Goal: Information Seeking & Learning: Learn about a topic

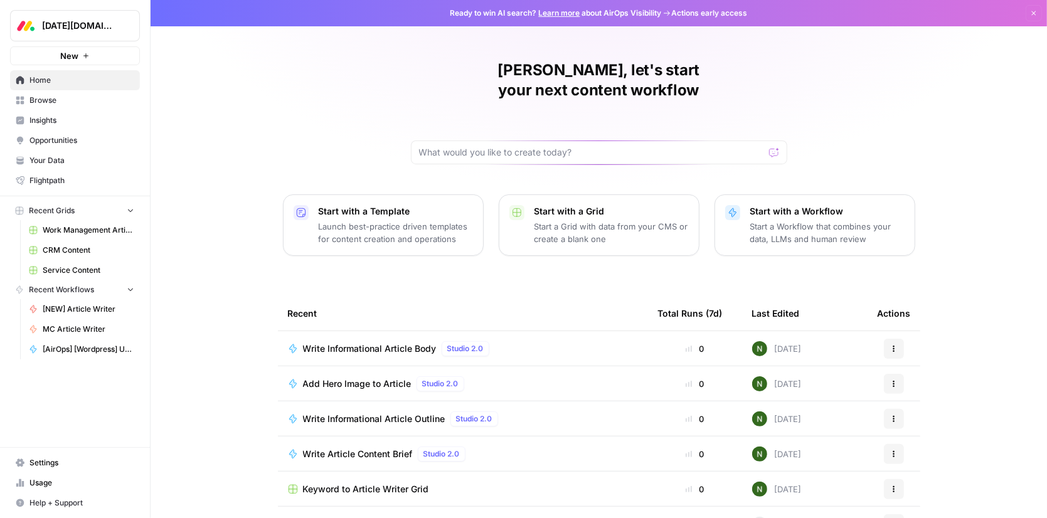
click at [47, 126] on span "Insights" at bounding box center [81, 120] width 105 height 11
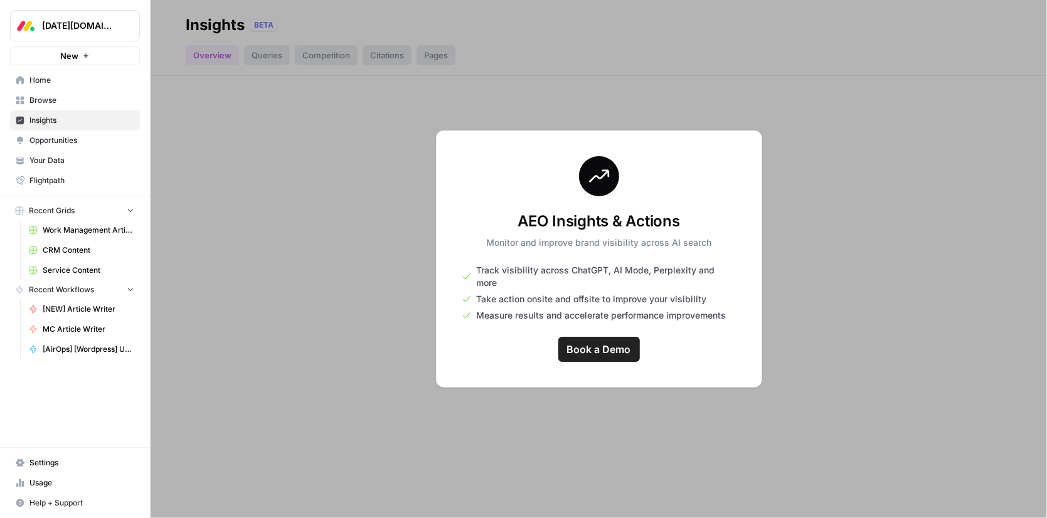
click at [326, 166] on div at bounding box center [599, 259] width 897 height 518
click at [95, 10] on button "[DATE][DOMAIN_NAME]" at bounding box center [75, 25] width 130 height 31
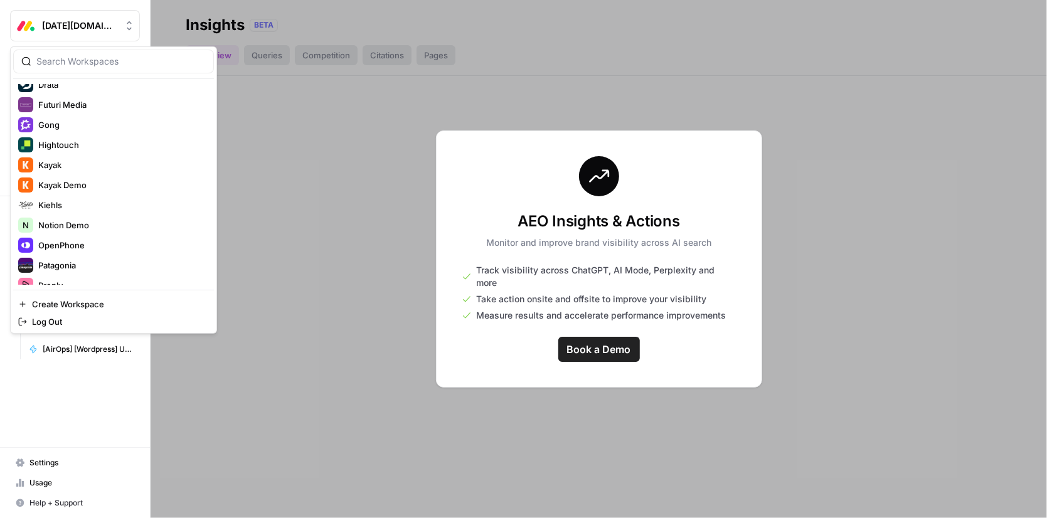
scroll to position [400, 0]
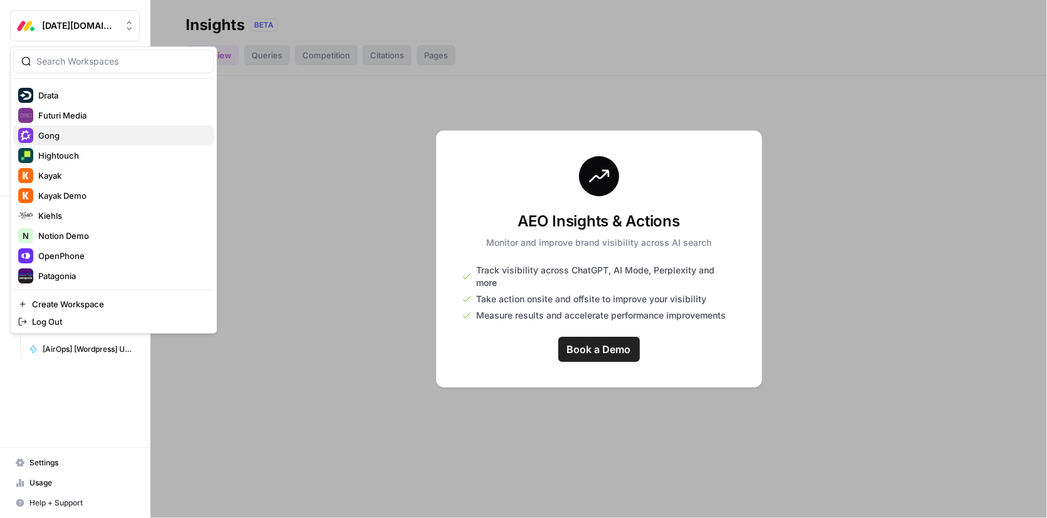
click at [64, 136] on span "Gong" at bounding box center [121, 135] width 166 height 13
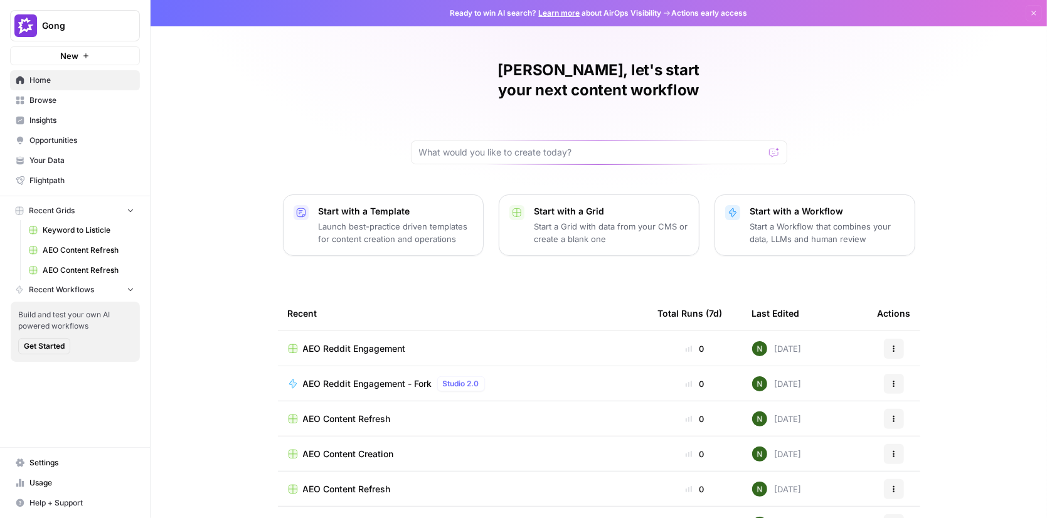
click at [49, 117] on span "Insights" at bounding box center [81, 120] width 105 height 11
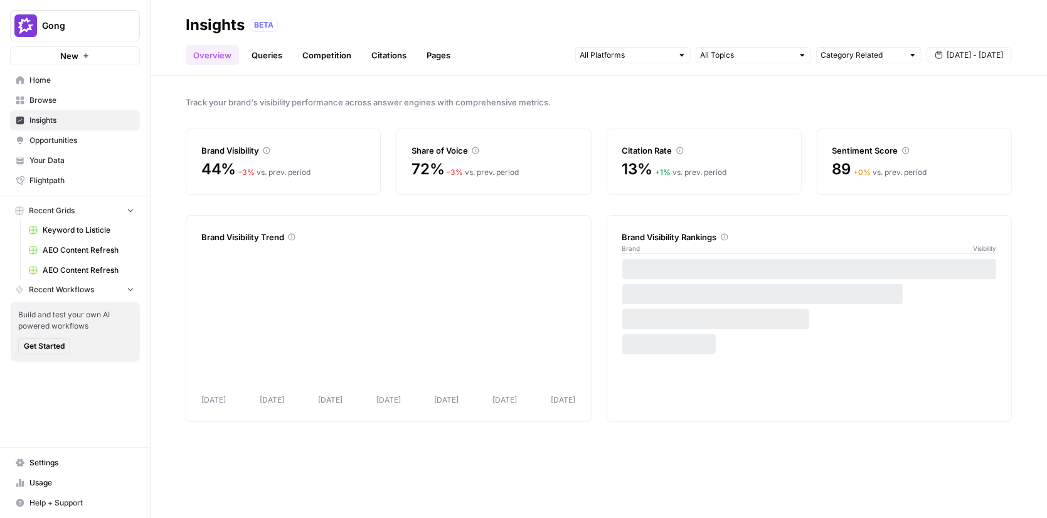
click at [260, 55] on link "Queries" at bounding box center [267, 55] width 46 height 20
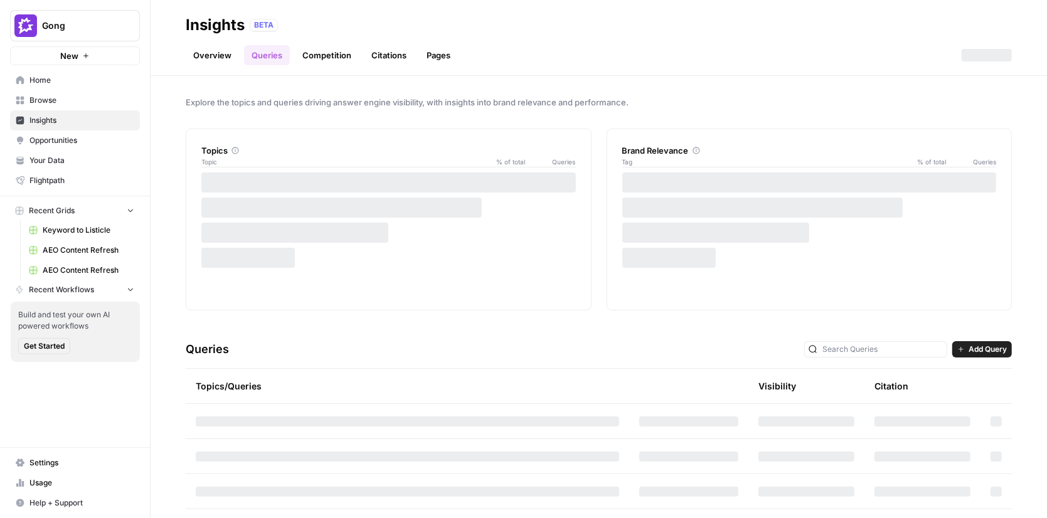
scroll to position [61, 0]
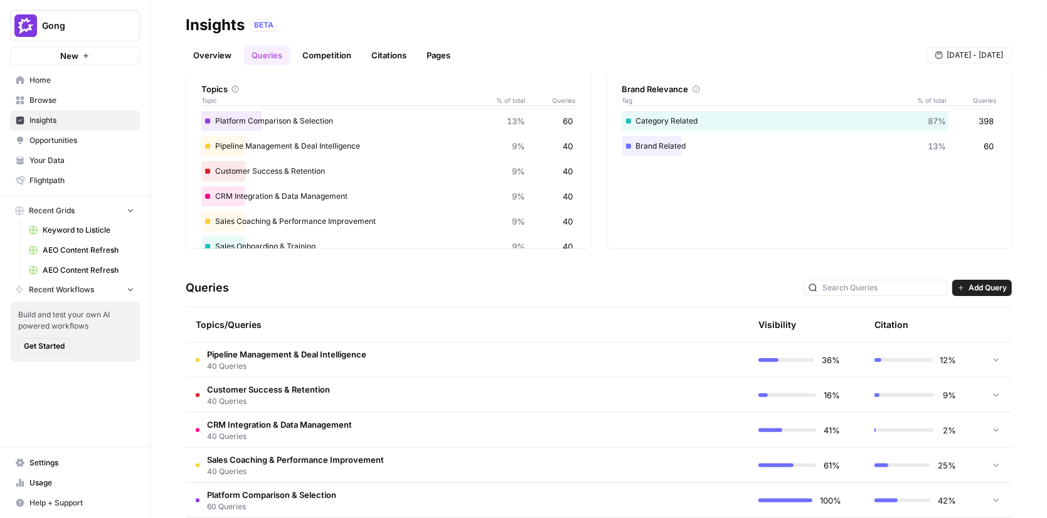
click at [279, 354] on span "Pipeline Management & Deal Intelligence" at bounding box center [286, 354] width 159 height 13
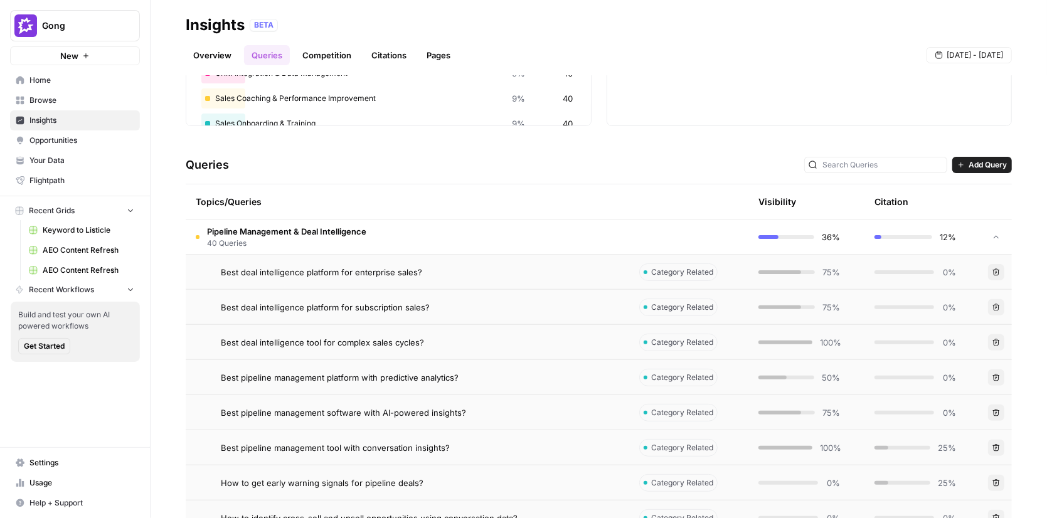
scroll to position [186, 0]
click at [411, 276] on span "Best deal intelligence platform for enterprise sales?" at bounding box center [321, 271] width 201 height 13
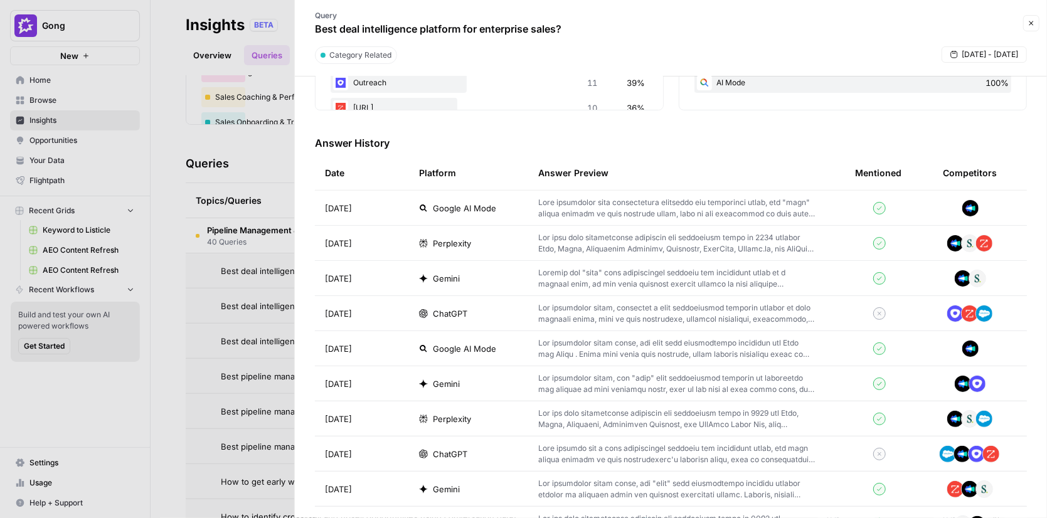
scroll to position [348, 0]
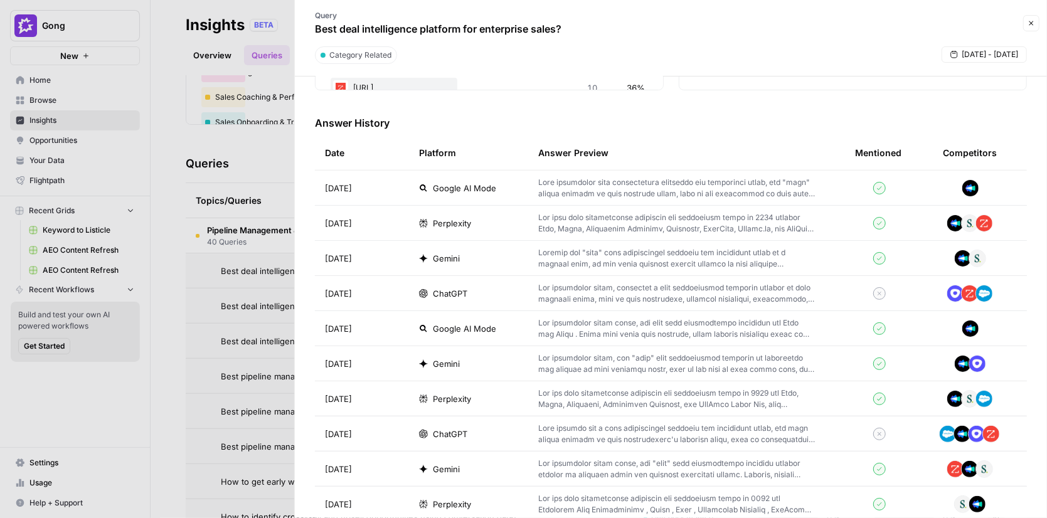
click at [599, 291] on p at bounding box center [676, 293] width 277 height 23
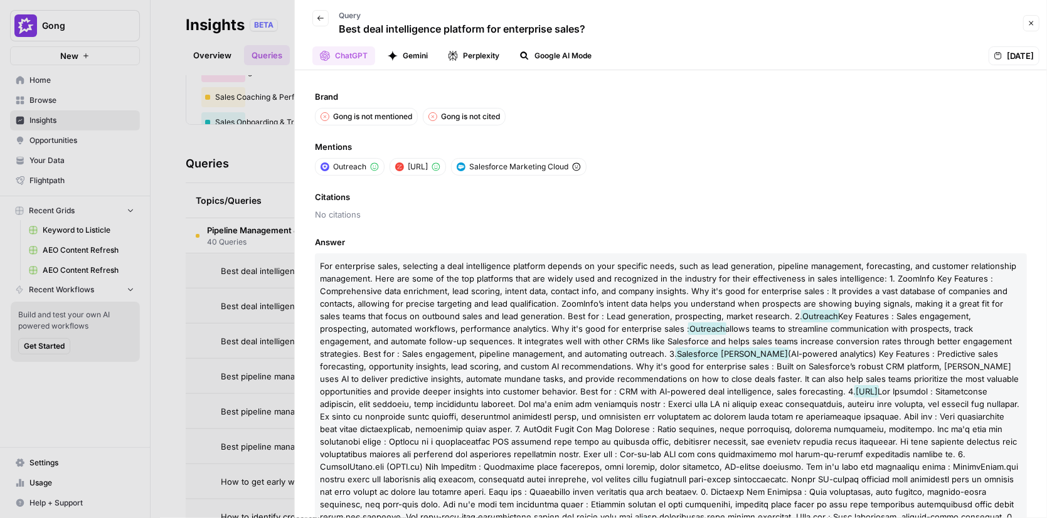
click at [323, 22] on button "Back" at bounding box center [321, 18] width 16 height 16
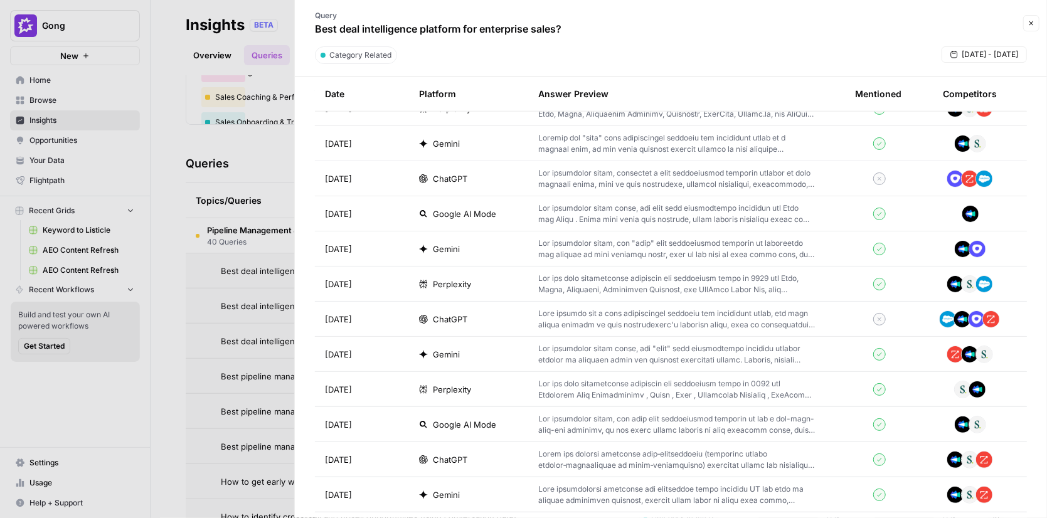
scroll to position [604, 0]
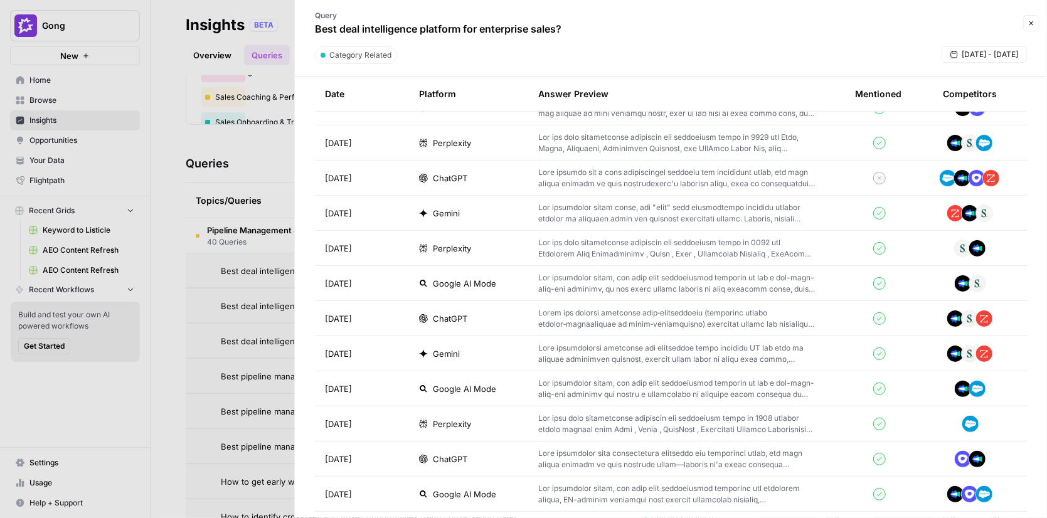
click at [577, 324] on p at bounding box center [676, 318] width 277 height 23
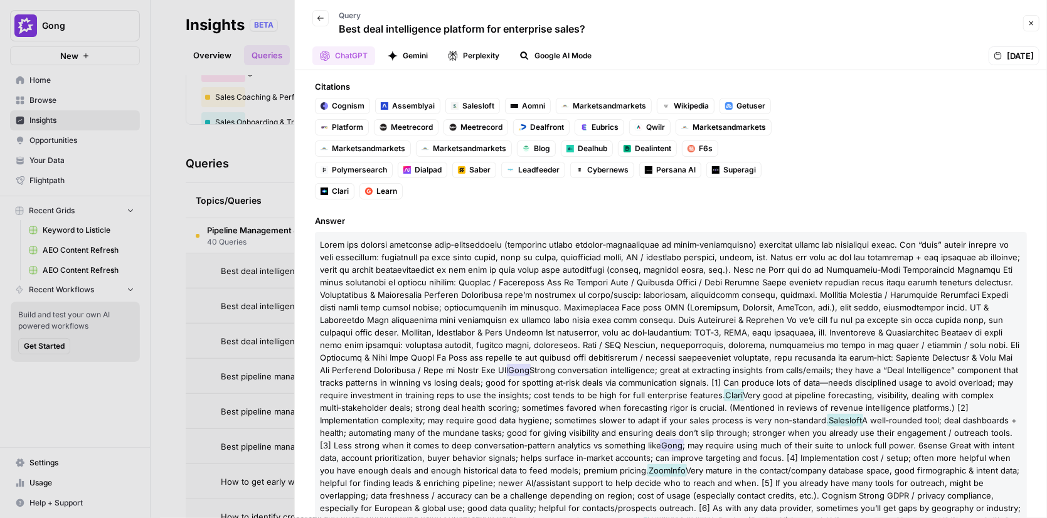
scroll to position [233, 0]
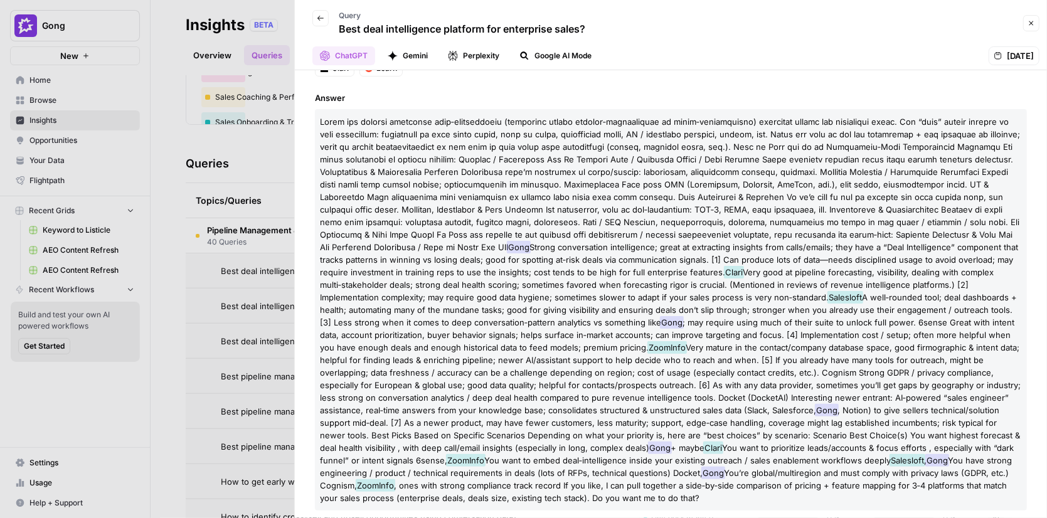
click at [639, 65] on div "ChatGPT Gemini Perplexity Google AI Mode Sep 14, 2025" at bounding box center [670, 55] width 737 height 19
click at [213, 131] on div at bounding box center [523, 259] width 1047 height 518
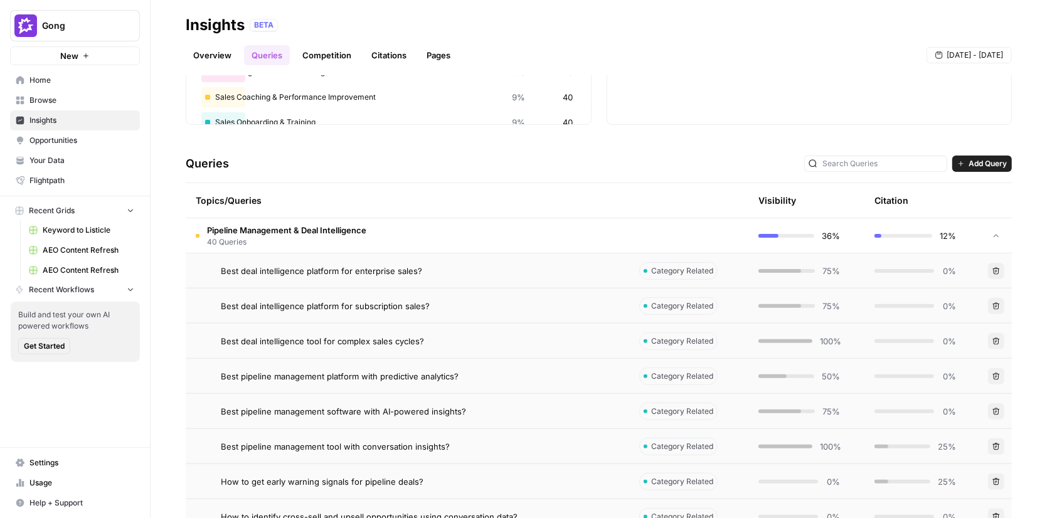
click at [76, 144] on span "Opportunities" at bounding box center [81, 140] width 105 height 11
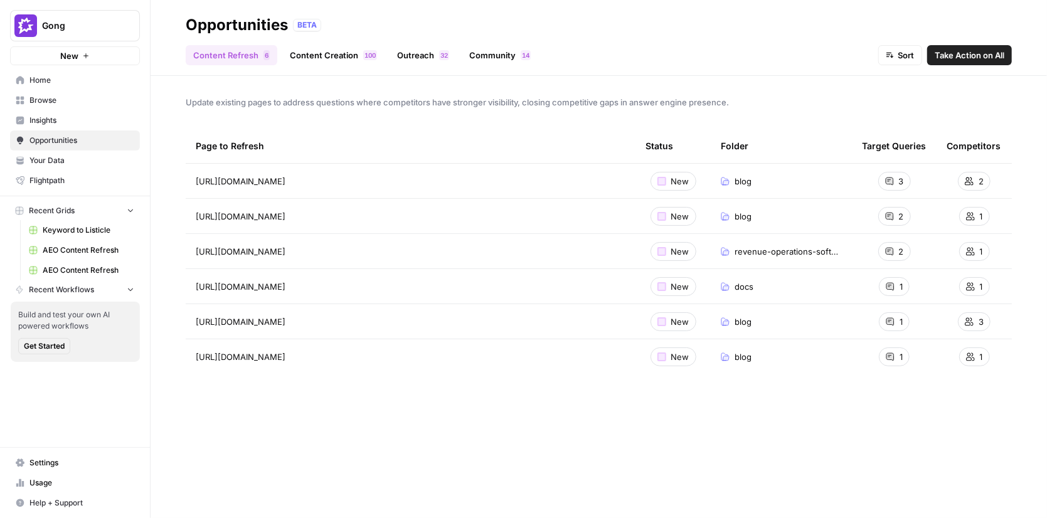
click at [318, 59] on link "Content Creation 0 0 1" at bounding box center [333, 55] width 102 height 20
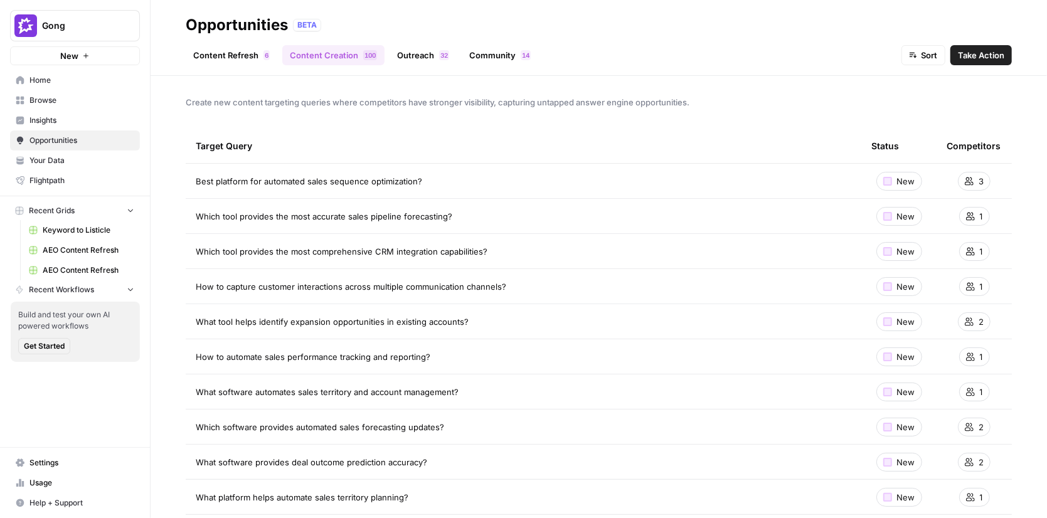
click at [245, 53] on link "Content Refresh 6" at bounding box center [232, 55] width 92 height 20
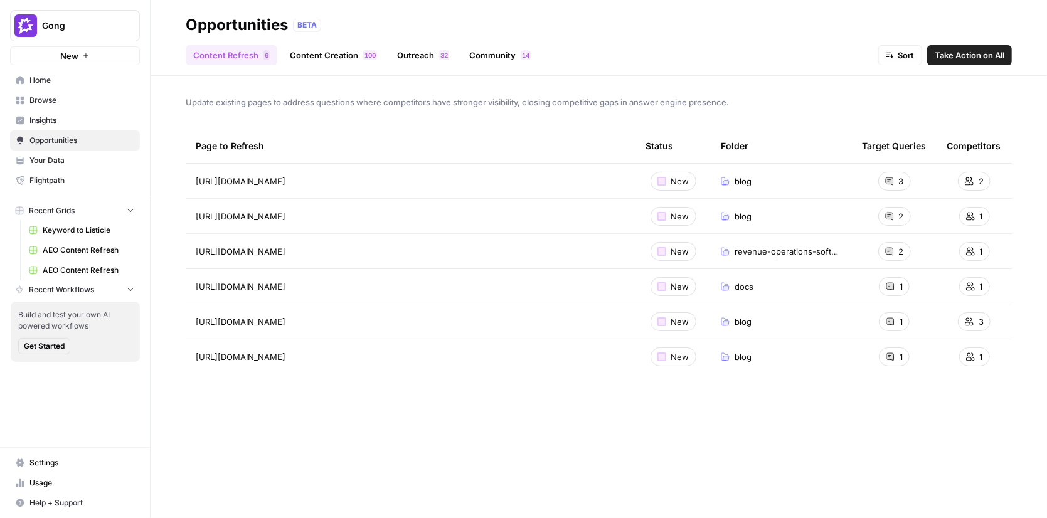
click at [330, 50] on link "Content Creation 0 0 1" at bounding box center [333, 55] width 102 height 20
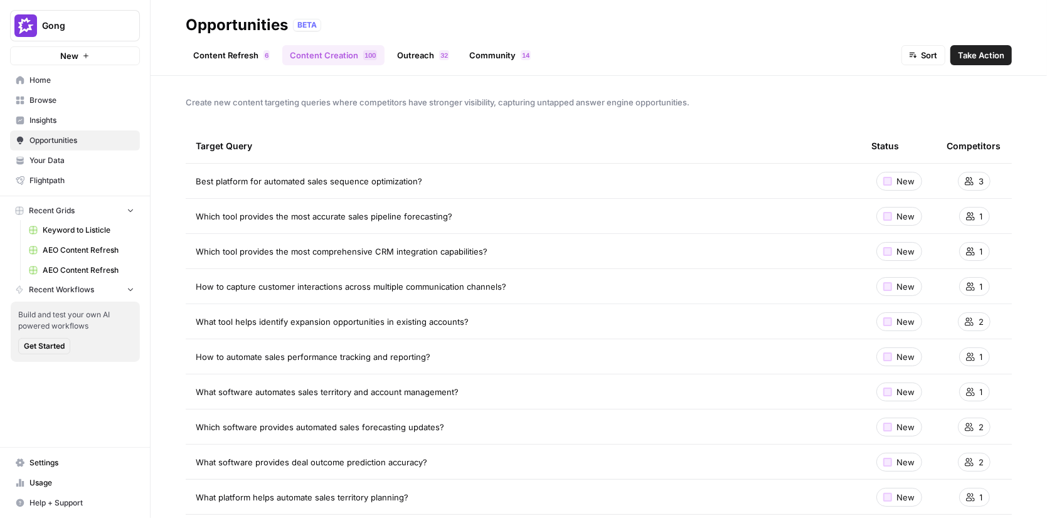
click at [412, 55] on link "Outreach 2 3" at bounding box center [423, 55] width 67 height 20
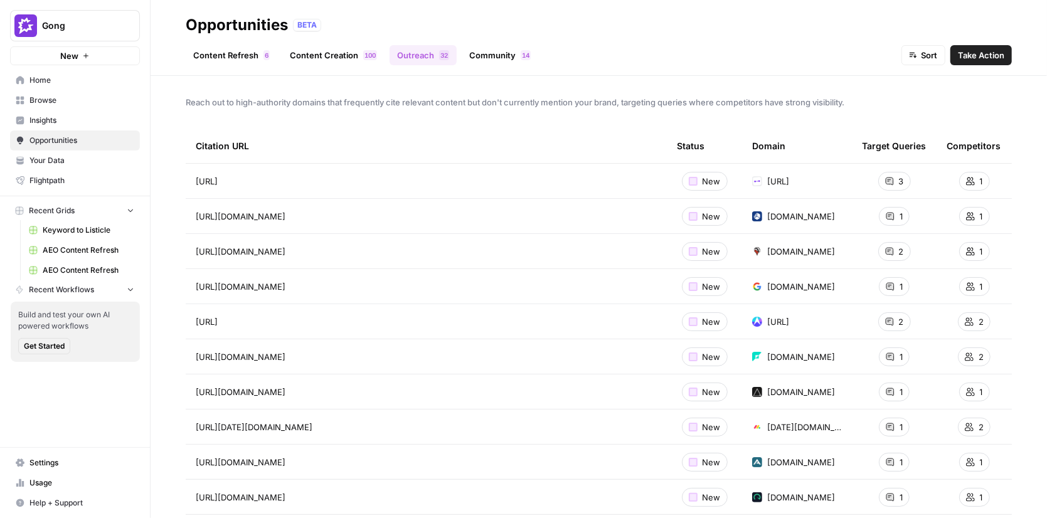
click at [489, 53] on link "Community 4 1" at bounding box center [500, 55] width 77 height 20
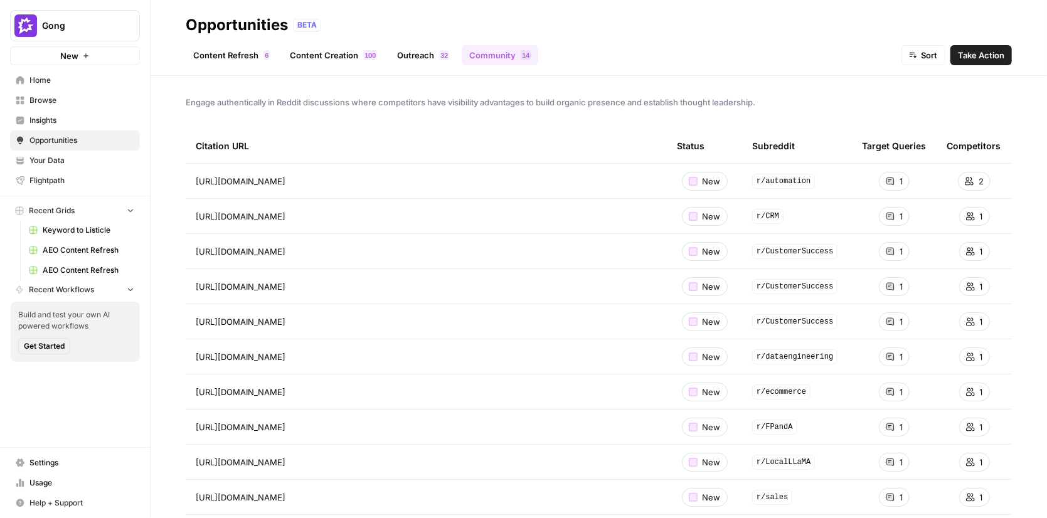
click at [435, 56] on link "Outreach 2 3" at bounding box center [423, 55] width 67 height 20
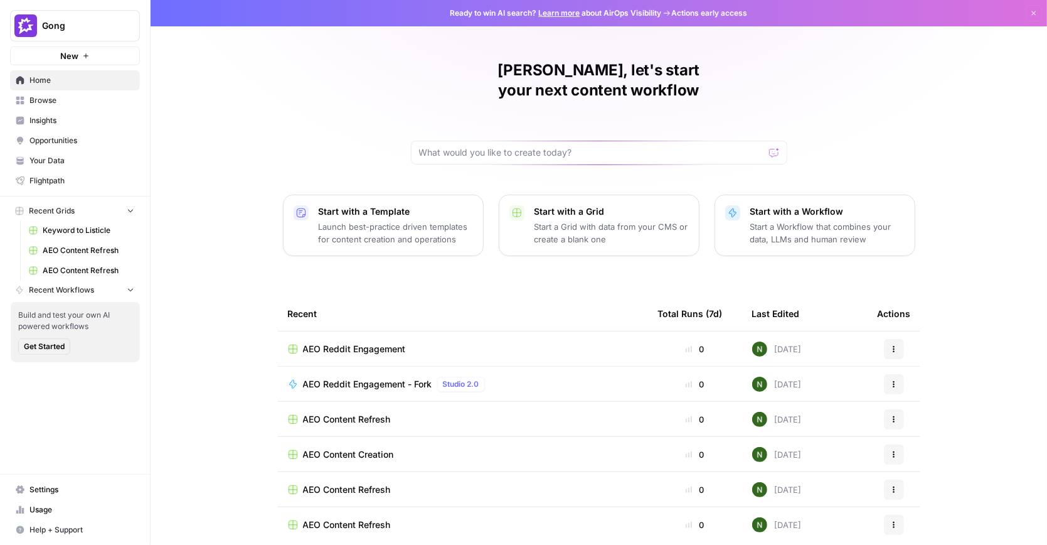
click at [65, 28] on span "Gong" at bounding box center [80, 25] width 76 height 13
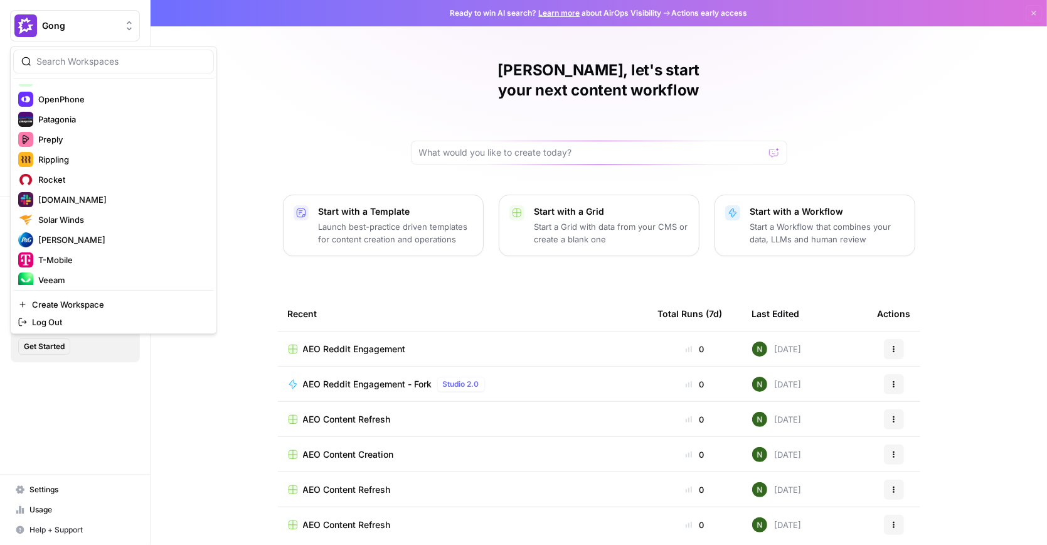
scroll to position [623, 0]
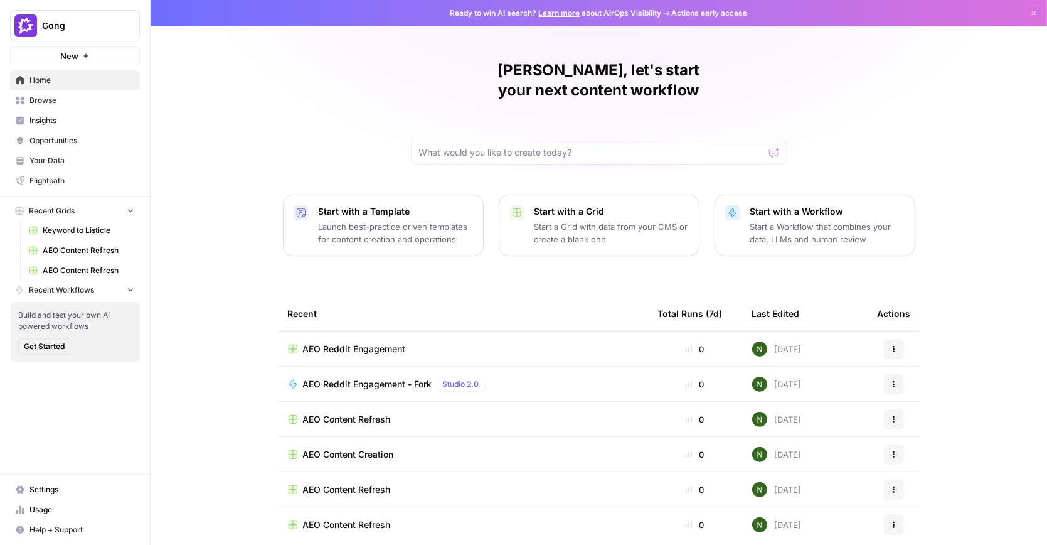
click at [235, 158] on div "Nick, let's start your next content workflow Start with a Template Launch best-…" at bounding box center [599, 298] width 897 height 597
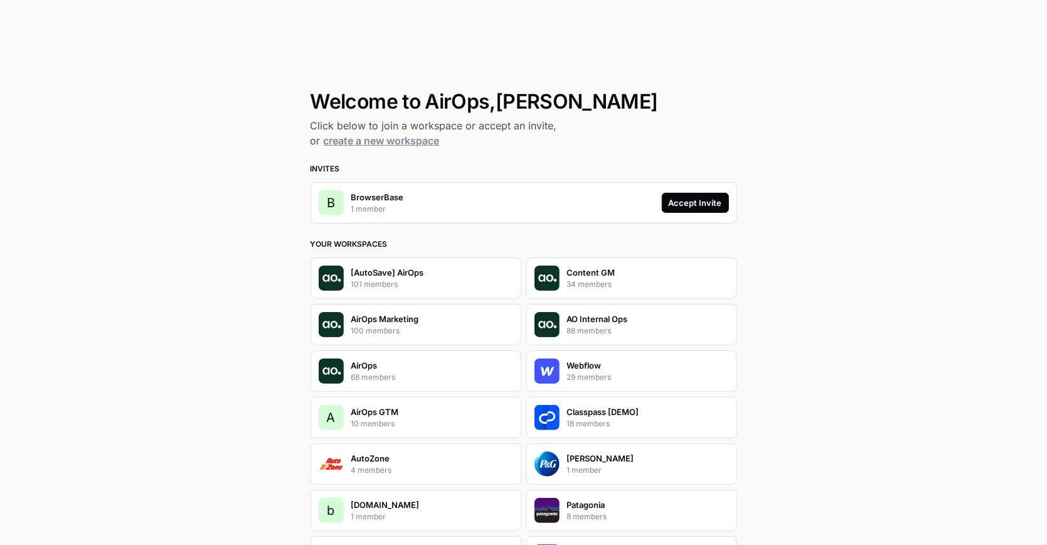
click at [677, 204] on div "Accept Invite" at bounding box center [695, 202] width 53 height 13
